Goal: Browse casually: Explore the website without a specific task or goal

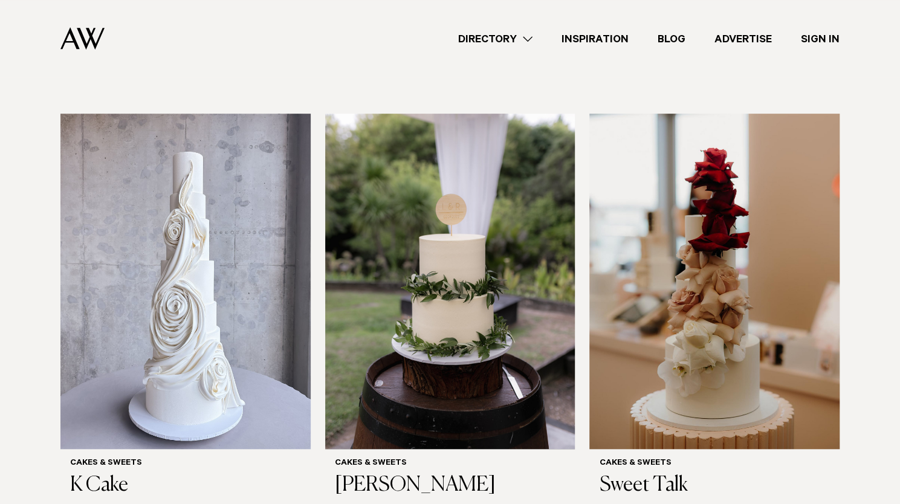
scroll to position [334, 0]
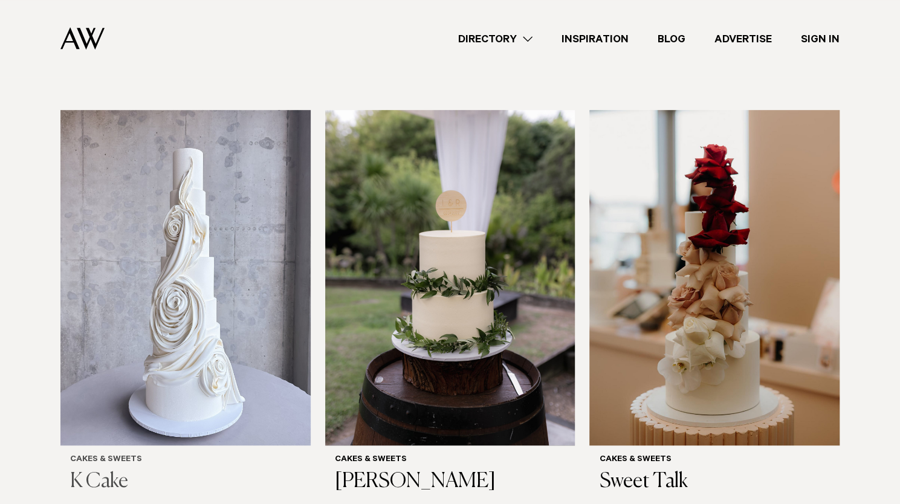
click at [171, 192] on img at bounding box center [185, 278] width 250 height 336
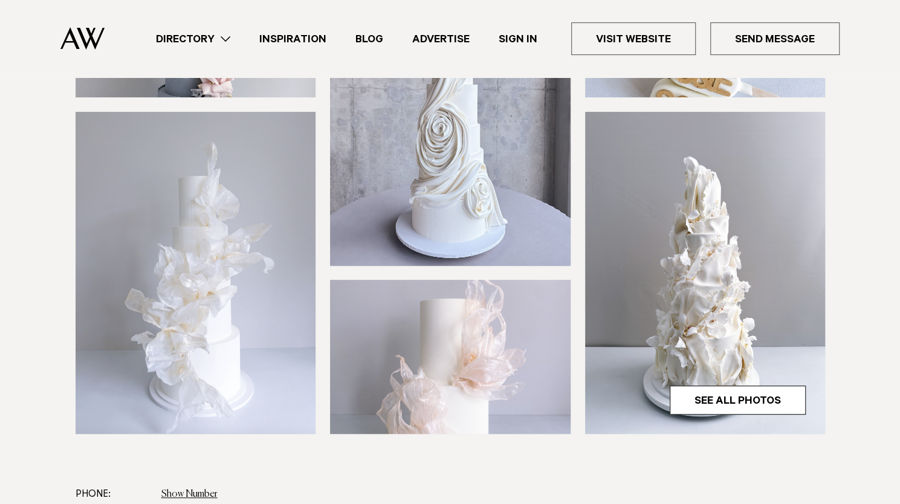
scroll to position [279, 0]
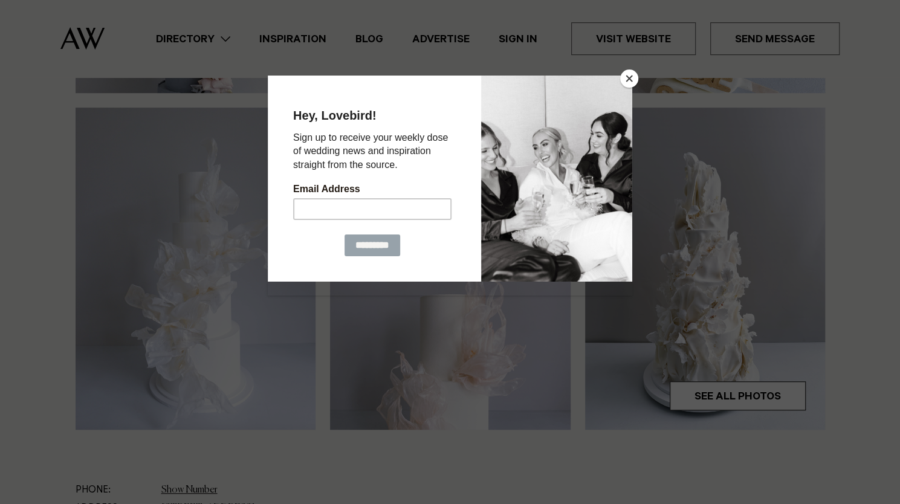
click at [633, 77] on button "Close" at bounding box center [629, 79] width 18 height 18
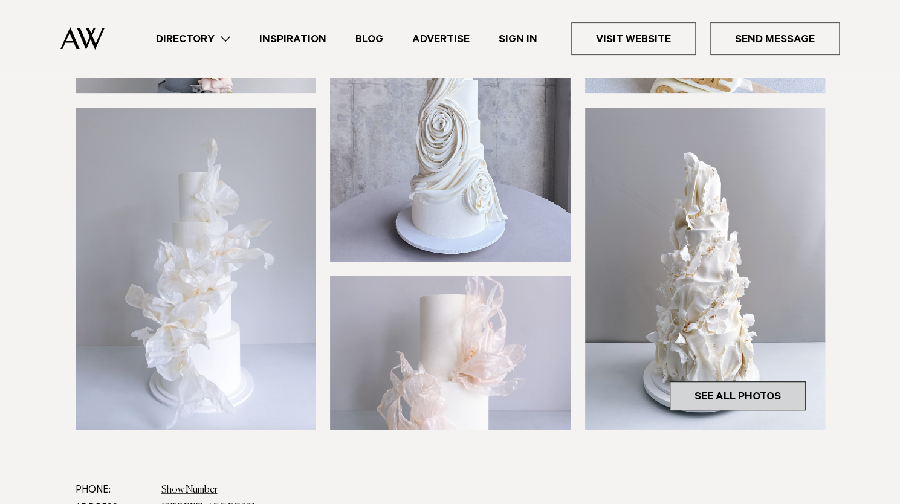
click at [722, 392] on link "See All Photos" at bounding box center [738, 396] width 136 height 29
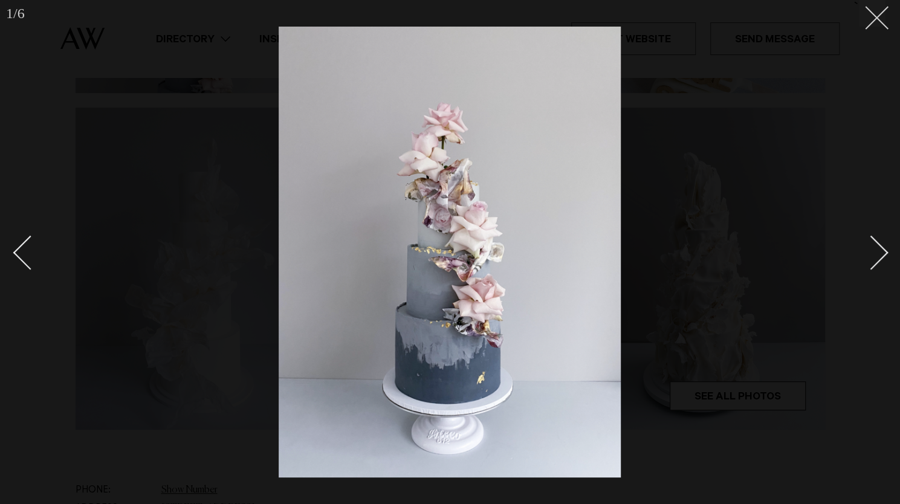
click at [883, 17] on button at bounding box center [872, 13] width 27 height 27
